Goal: Communication & Community: Answer question/provide support

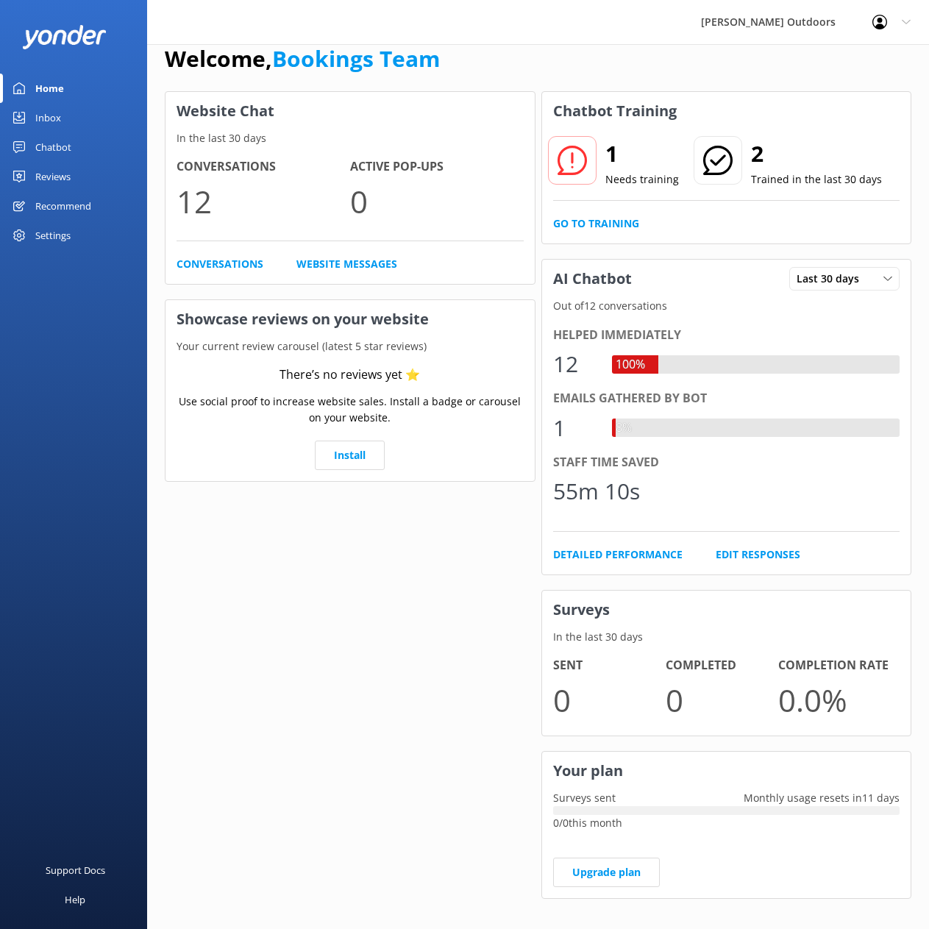
scroll to position [39, 0]
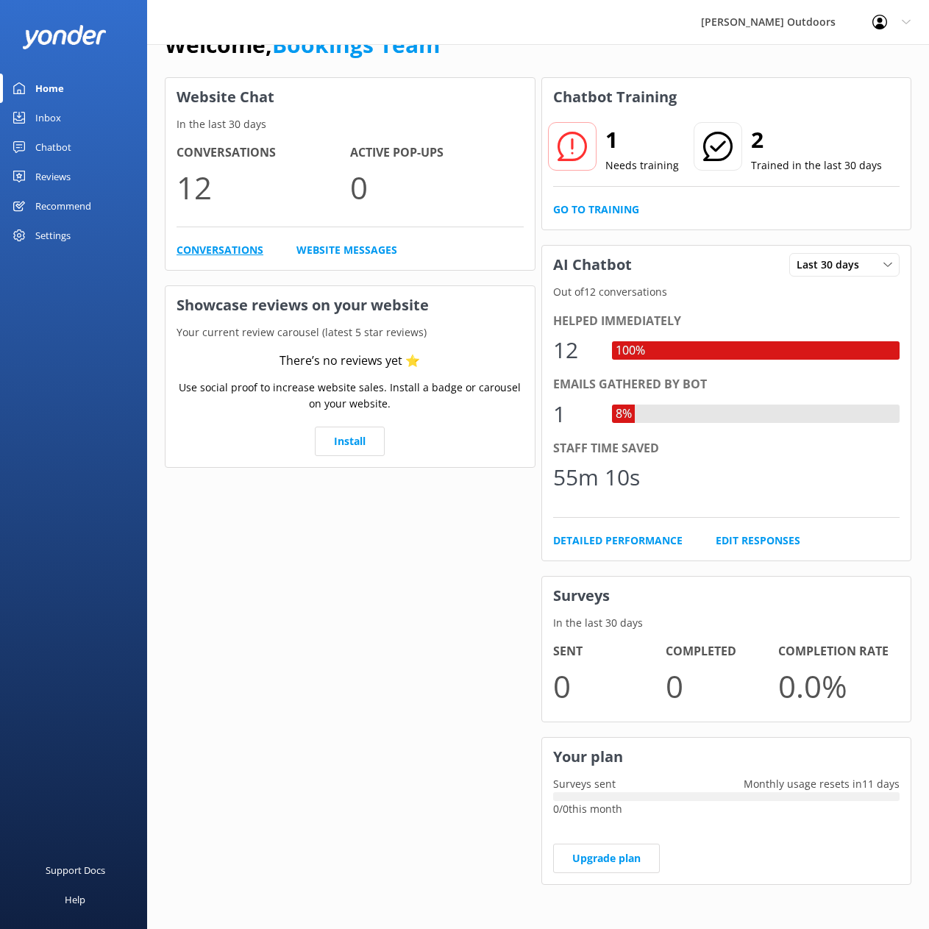
click at [221, 251] on link "Conversations" at bounding box center [220, 250] width 87 height 16
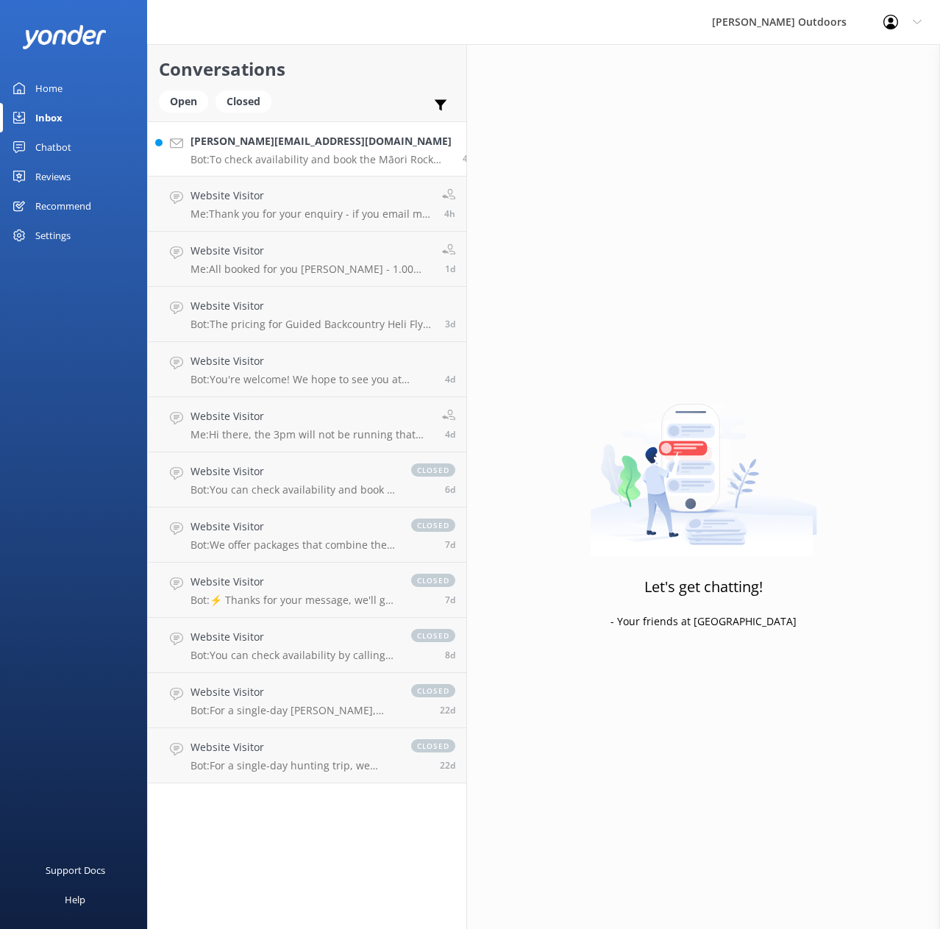
click at [272, 147] on h4 "[PERSON_NAME][EMAIL_ADDRESS][DOMAIN_NAME]" at bounding box center [320, 141] width 261 height 16
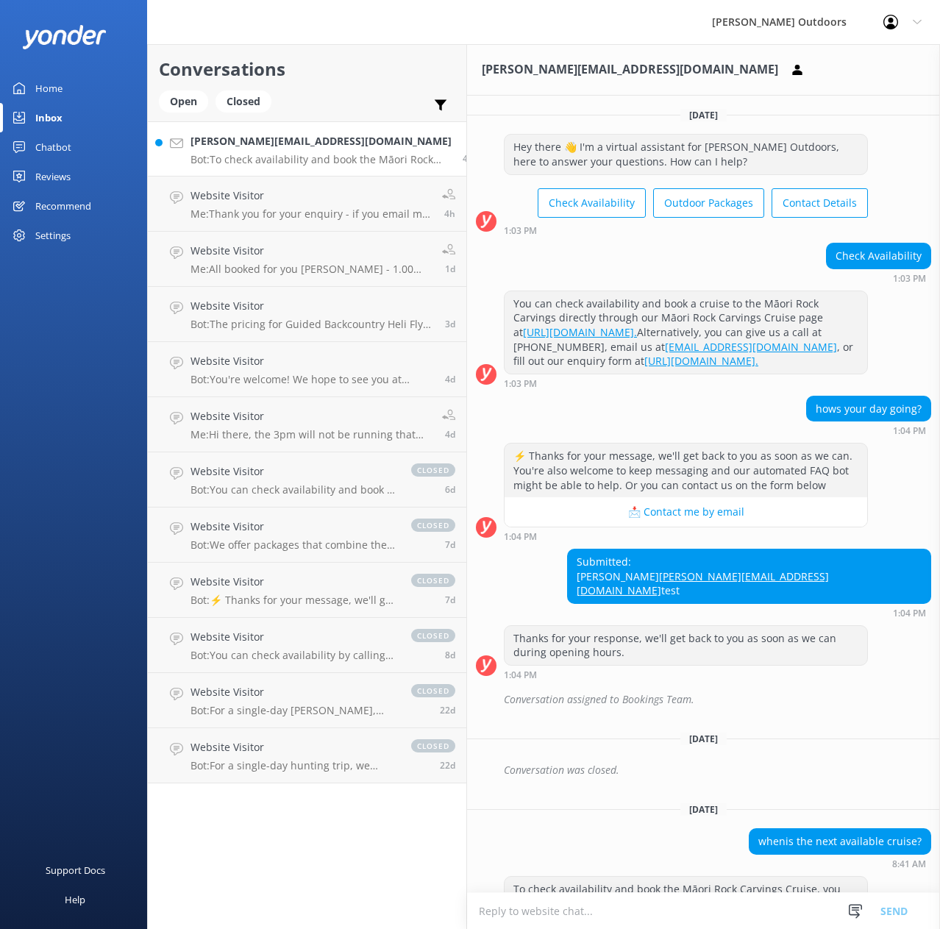
scroll to position [74, 0]
